Goal: Information Seeking & Learning: Learn about a topic

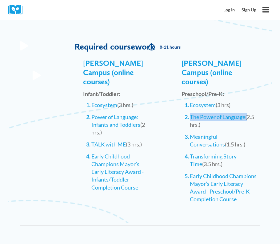
drag, startPoint x: 247, startPoint y: 108, endPoint x: 189, endPoint y: 104, distance: 58.7
click at [190, 113] on li "The Power of Language (2.5 hrs.)" at bounding box center [224, 120] width 68 height 15
copy li "The Power of Language"
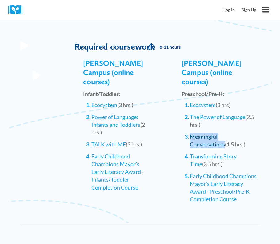
drag, startPoint x: 256, startPoint y: 126, endPoint x: 192, endPoint y: 127, distance: 63.5
click at [192, 133] on li "Meaningful Conversations (1.5 hrs.)" at bounding box center [224, 140] width 68 height 15
copy link "Meaningful Conversations"
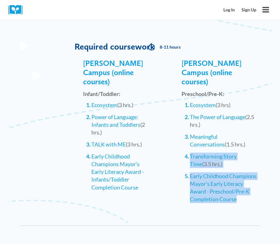
drag, startPoint x: 260, startPoint y: 148, endPoint x: 189, endPoint y: 148, distance: 70.9
click at [189, 148] on div "[PERSON_NAME] Campus (online courses) Preschool/Pre-K: Ecosystem (3 hrs) The Po…" at bounding box center [211, 140] width 106 height 157
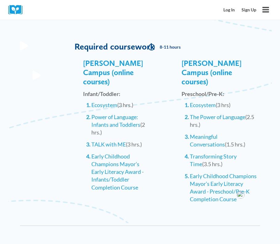
click at [262, 145] on div "[PERSON_NAME] Campus (online courses) Preschool/Pre-K: Ecosystem (3 hrs) The Po…" at bounding box center [211, 140] width 106 height 157
drag, startPoint x: 251, startPoint y: 147, endPoint x: 191, endPoint y: 149, distance: 59.5
click at [191, 153] on li "Transforming Story Time (3.5 hrs.)" at bounding box center [224, 160] width 68 height 15
copy link "Transforming Story Time"
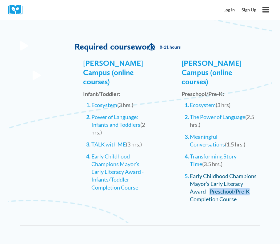
drag, startPoint x: 251, startPoint y: 183, endPoint x: 211, endPoint y: 183, distance: 40.1
click at [211, 183] on li "Early Childhood Champions Mayor’s Early Literacy Award - Preschool/Pre-K Comple…" at bounding box center [224, 188] width 68 height 31
copy link "Preschool/Pre-K"
